Goal: Information Seeking & Learning: Check status

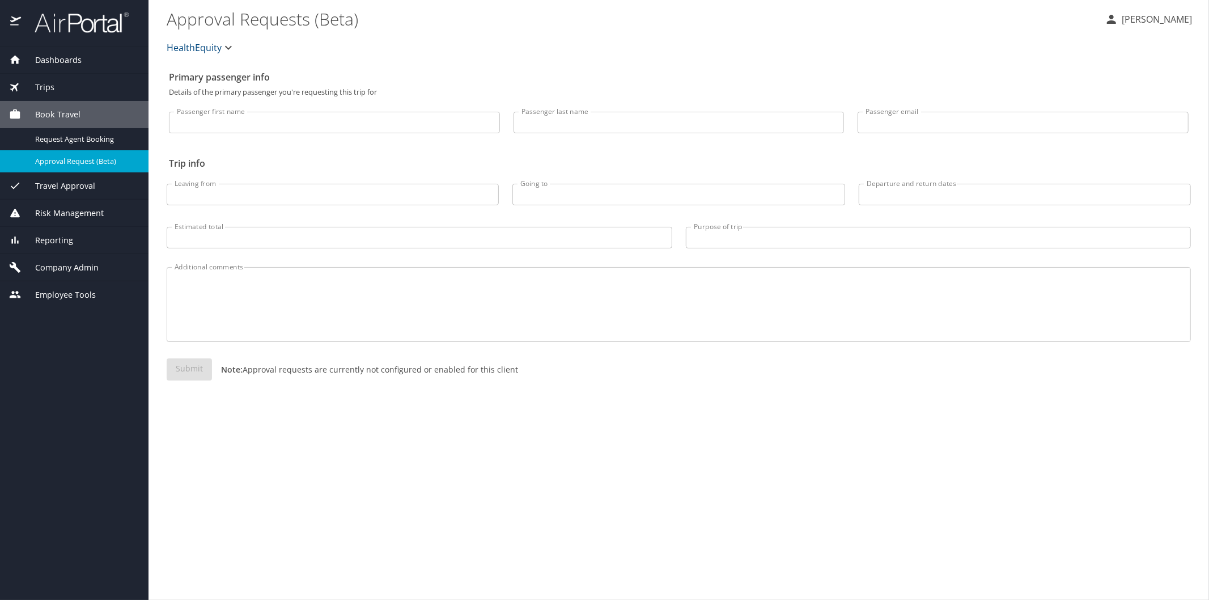
click at [48, 234] on span "Reporting" at bounding box center [47, 240] width 52 height 12
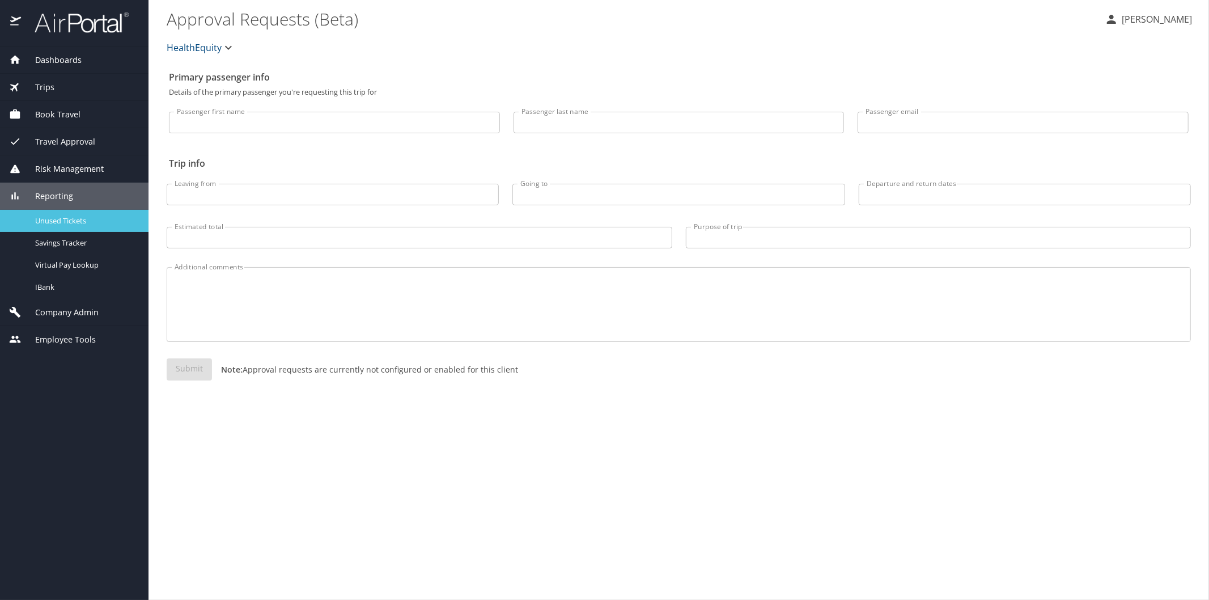
click at [59, 223] on span "Unused Tickets" at bounding box center [85, 220] width 100 height 11
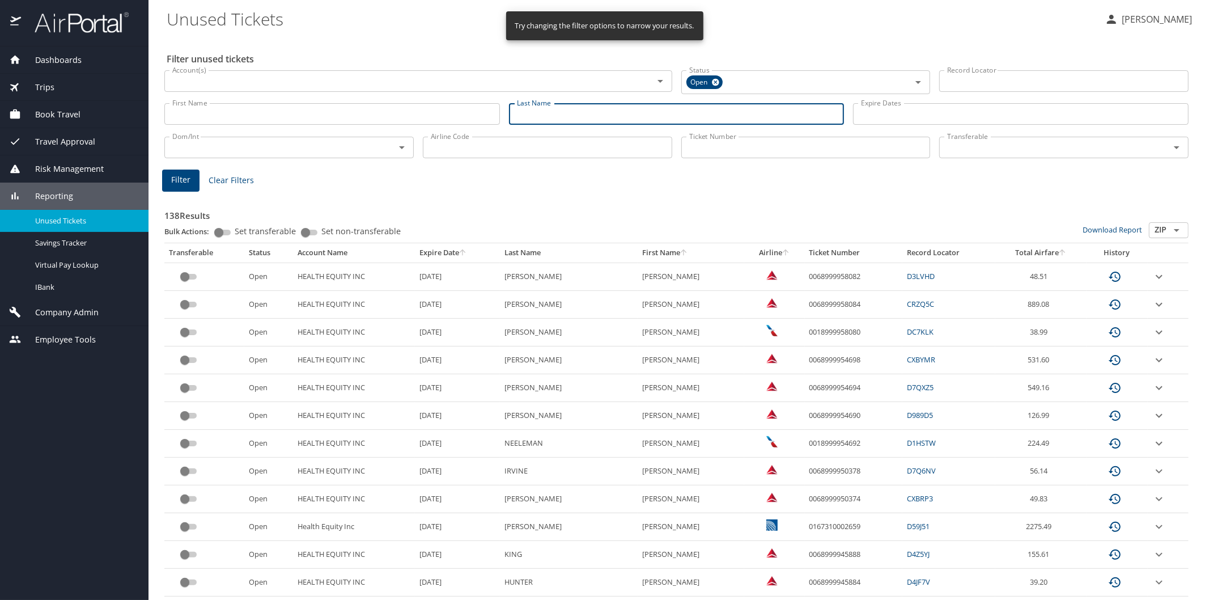
click at [548, 116] on input "Last Name" at bounding box center [677, 114] width 336 height 22
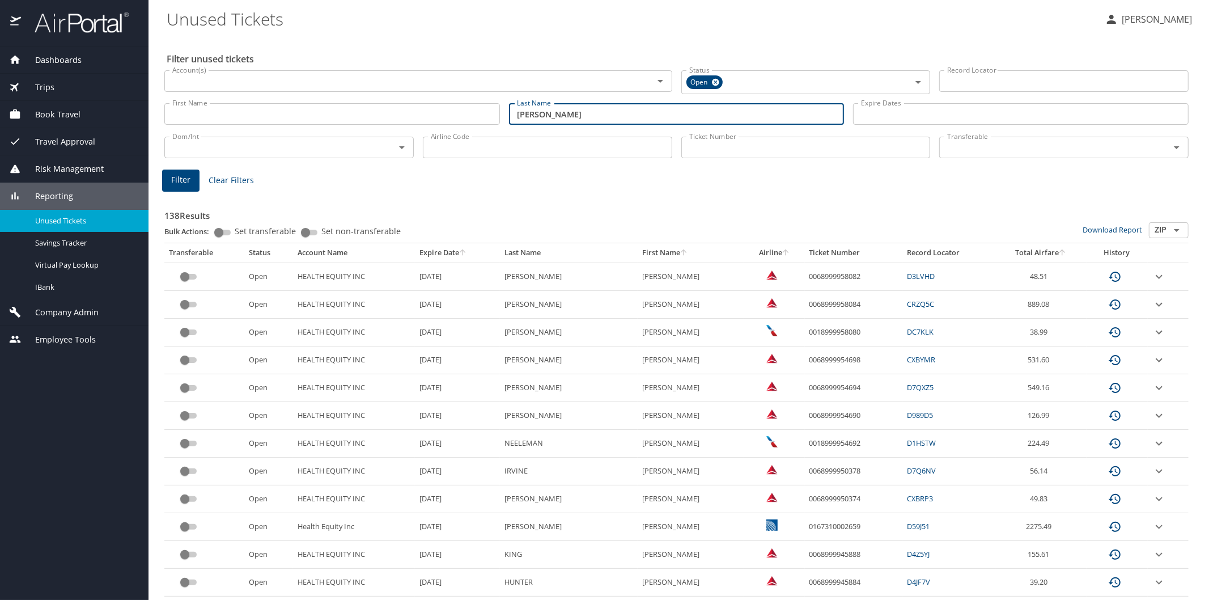
type input "[PERSON_NAME]"
click at [176, 177] on span "Filter" at bounding box center [180, 180] width 19 height 14
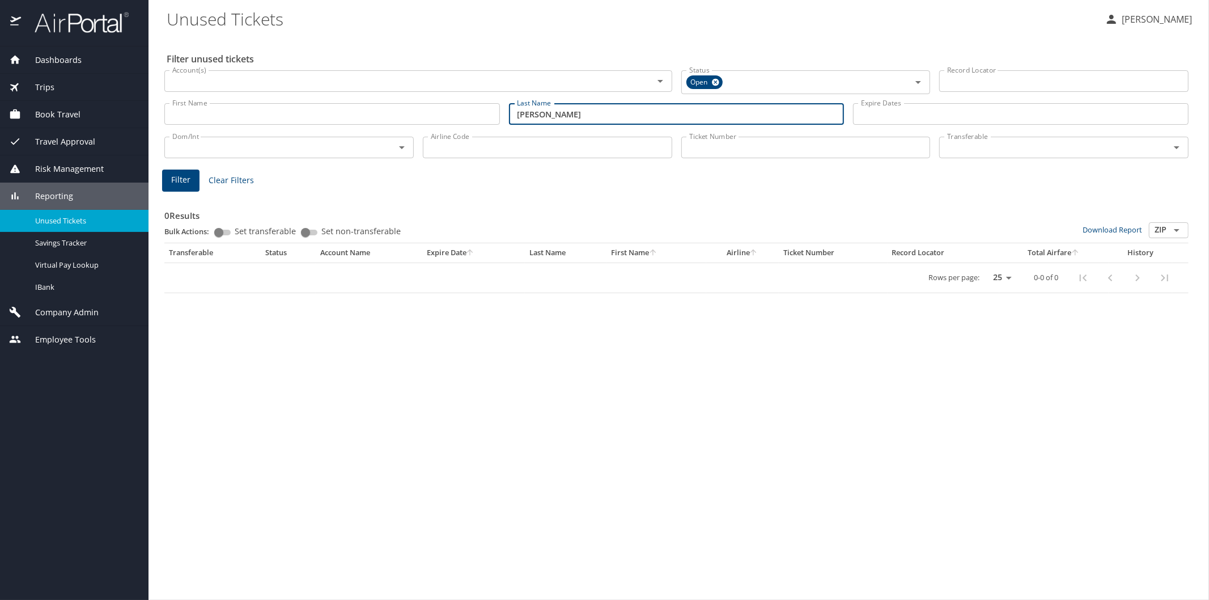
drag, startPoint x: 578, startPoint y: 111, endPoint x: 481, endPoint y: 103, distance: 97.8
click at [481, 103] on div "First Name First Name Last Name [PERSON_NAME] Last Name Expire Dates Expire Dat…" at bounding box center [676, 114] width 1033 height 40
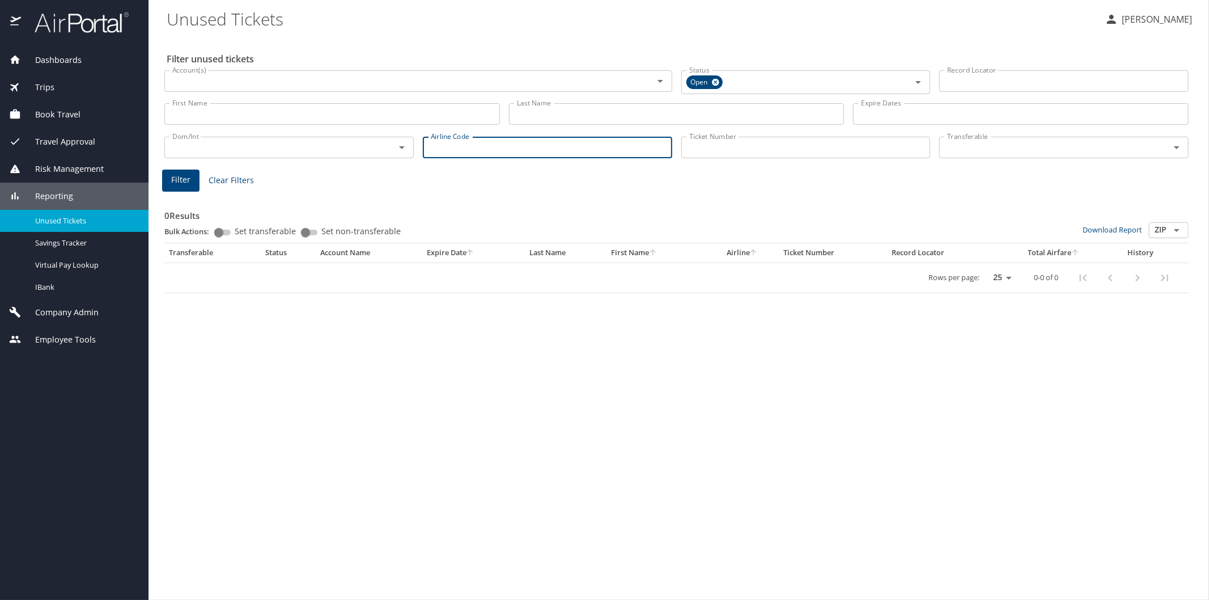
click at [460, 144] on input "Airline Code" at bounding box center [547, 148] width 249 height 22
type input "aa"
click at [180, 178] on span "Filter" at bounding box center [180, 180] width 19 height 14
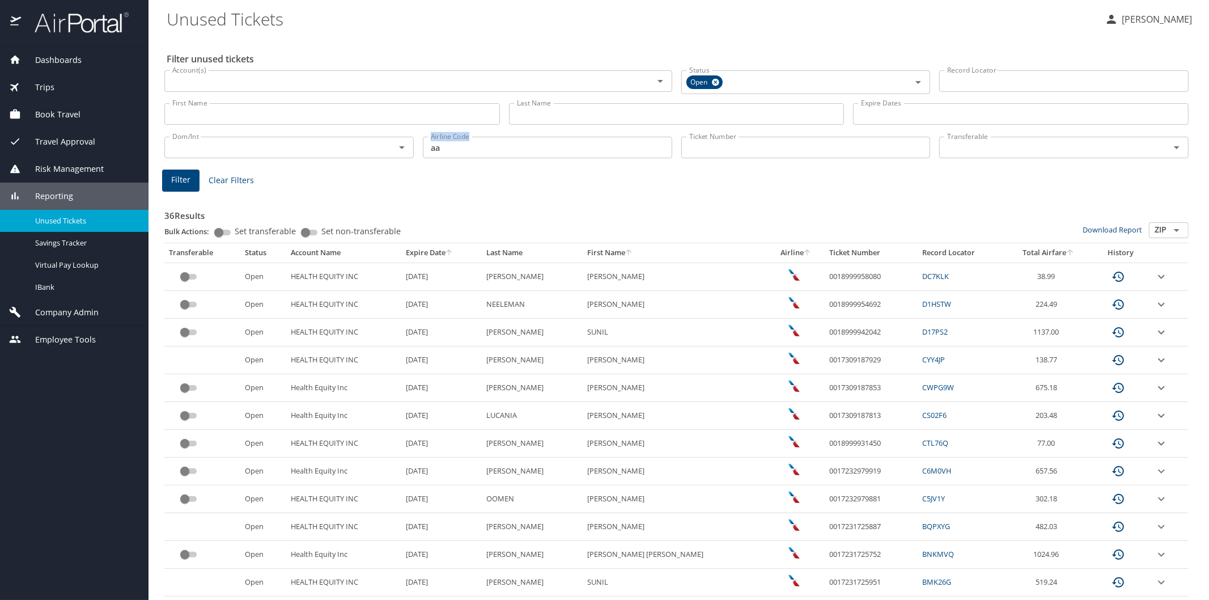
drag, startPoint x: 461, startPoint y: 132, endPoint x: 434, endPoint y: 143, distance: 29.3
click at [434, 143] on div "Airline Code aa Airline Code" at bounding box center [547, 146] width 258 height 37
drag, startPoint x: 455, startPoint y: 154, endPoint x: 420, endPoint y: 154, distance: 34.6
click at [423, 154] on input "aa" at bounding box center [547, 148] width 249 height 22
click at [171, 176] on span "Filter" at bounding box center [180, 180] width 19 height 14
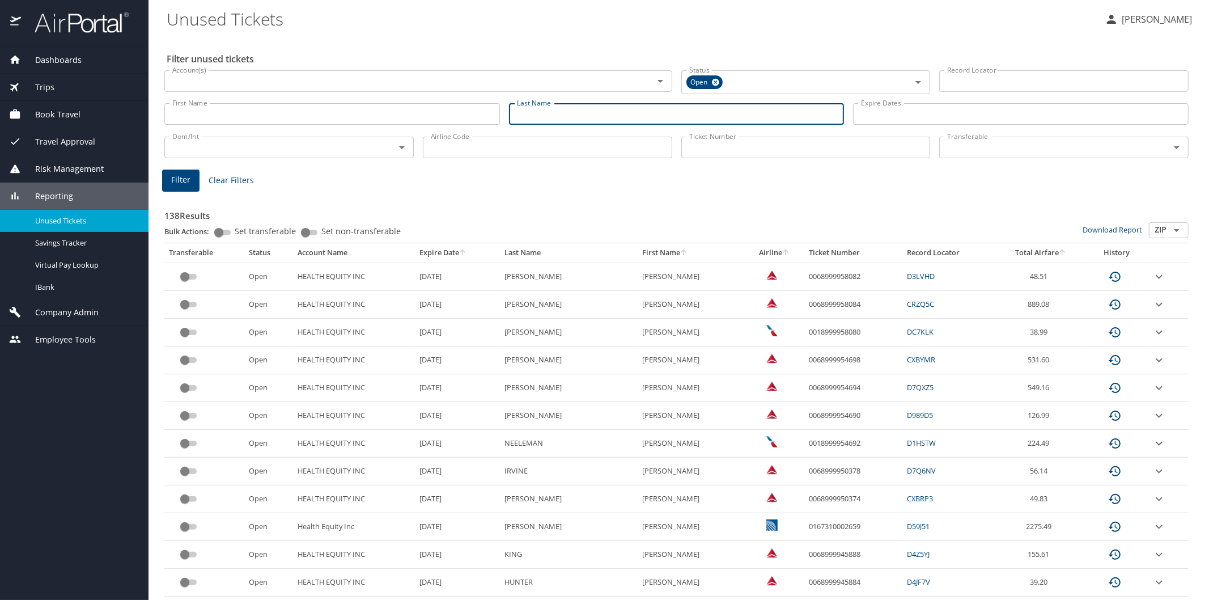
click at [531, 118] on input "Last Name" at bounding box center [677, 114] width 336 height 22
type input "[PERSON_NAME]"
click at [185, 180] on span "Filter" at bounding box center [180, 180] width 19 height 14
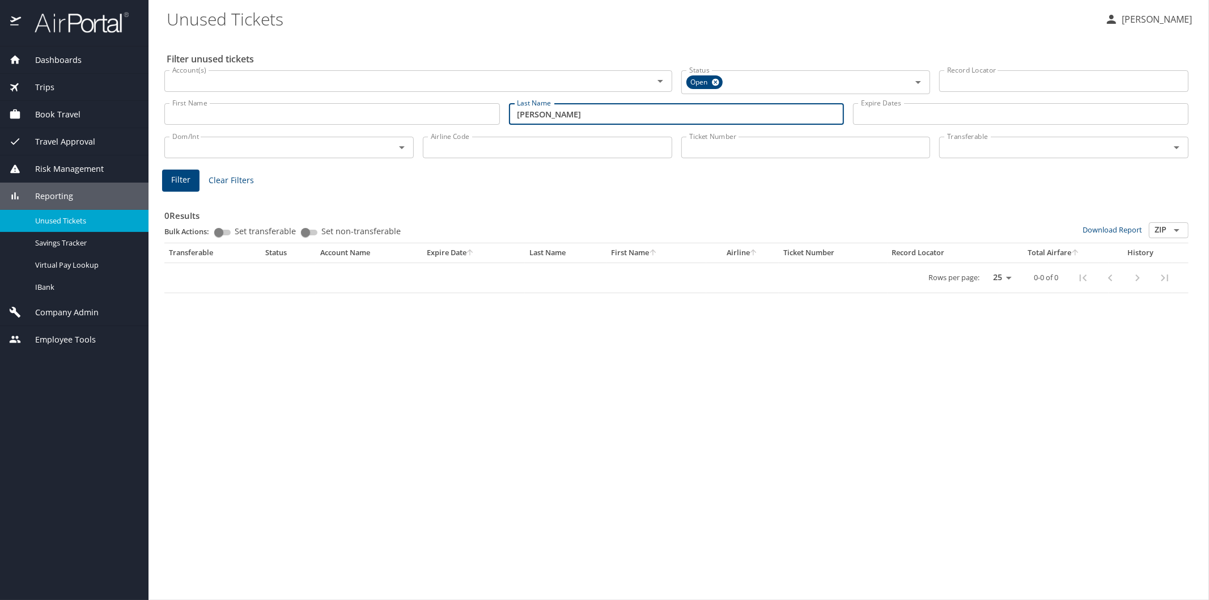
drag, startPoint x: 565, startPoint y: 111, endPoint x: 503, endPoint y: 111, distance: 62.4
click at [503, 111] on div "First Name First Name Last Name [PERSON_NAME] Last Name Expire Dates Expire Dat…" at bounding box center [676, 114] width 1033 height 40
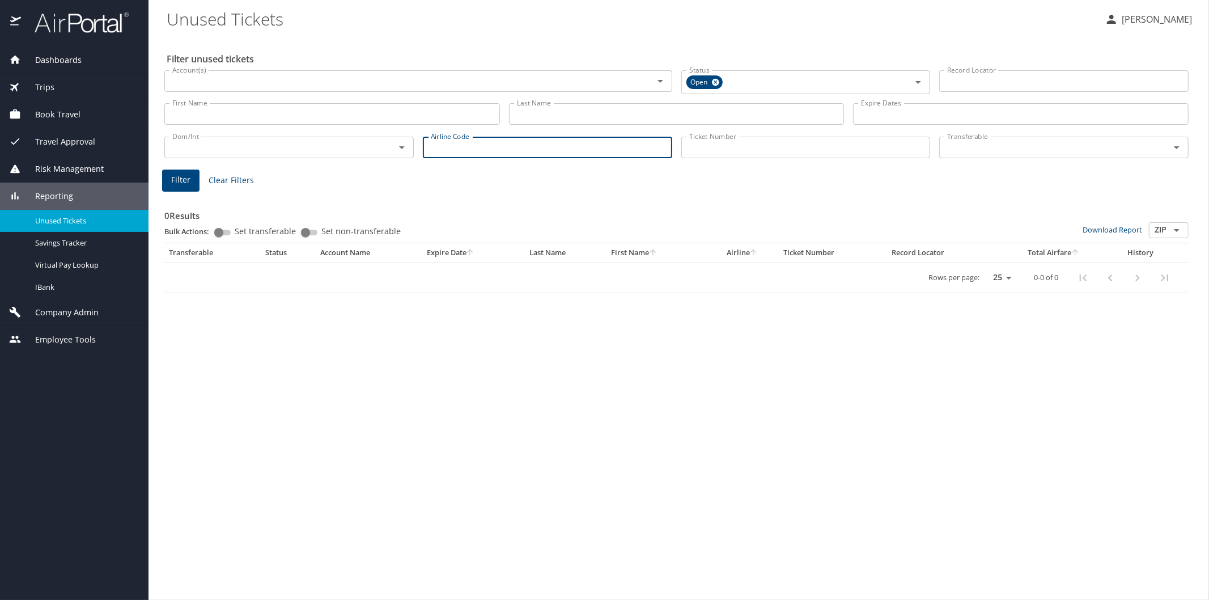
click at [455, 147] on input "Airline Code" at bounding box center [547, 148] width 249 height 22
type input "dl"
click at [177, 180] on span "Filter" at bounding box center [180, 180] width 19 height 14
